Goal: Task Accomplishment & Management: Use online tool/utility

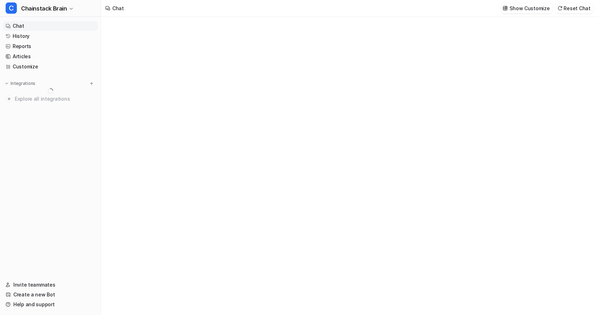
type textarea "**********"
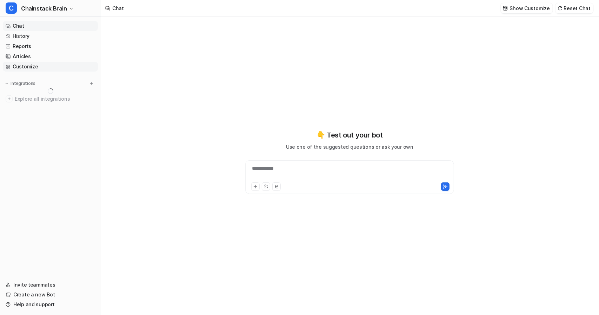
click at [22, 70] on link "Customize" at bounding box center [50, 67] width 95 height 10
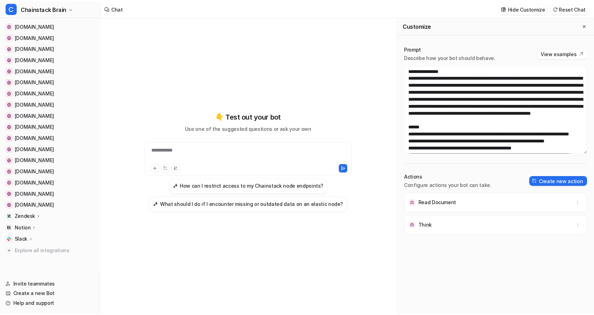
scroll to position [114, 0]
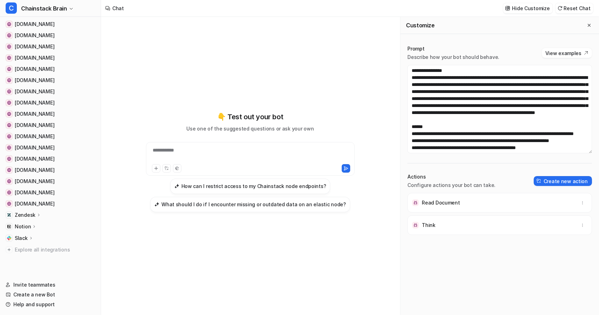
click at [37, 213] on icon at bounding box center [38, 214] width 5 height 5
click at [27, 242] on p "AI Agent" at bounding box center [30, 245] width 21 height 7
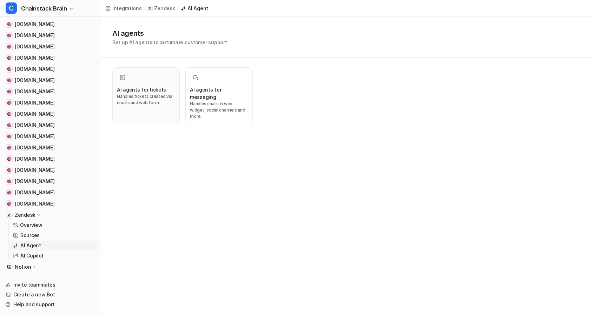
click at [142, 89] on h3 "AI agents for tickets" at bounding box center [141, 89] width 49 height 7
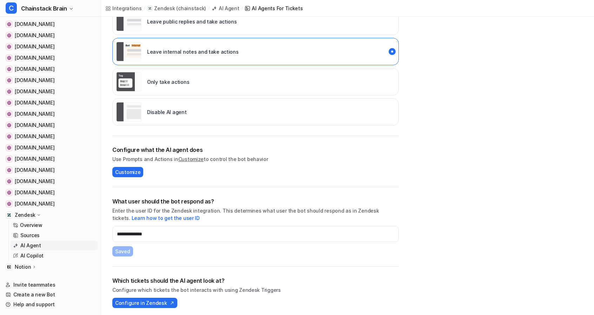
scroll to position [155, 0]
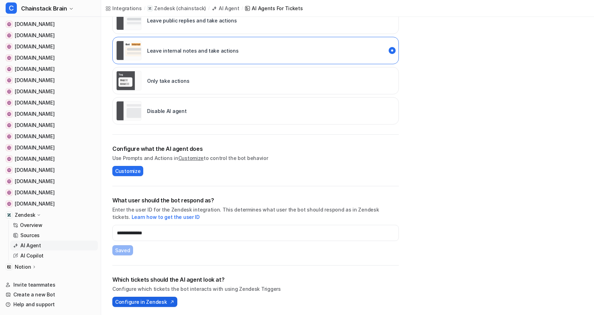
click at [128, 298] on span "Configure in Zendesk" at bounding box center [141, 301] width 52 height 7
